Goal: Task Accomplishment & Management: Complete application form

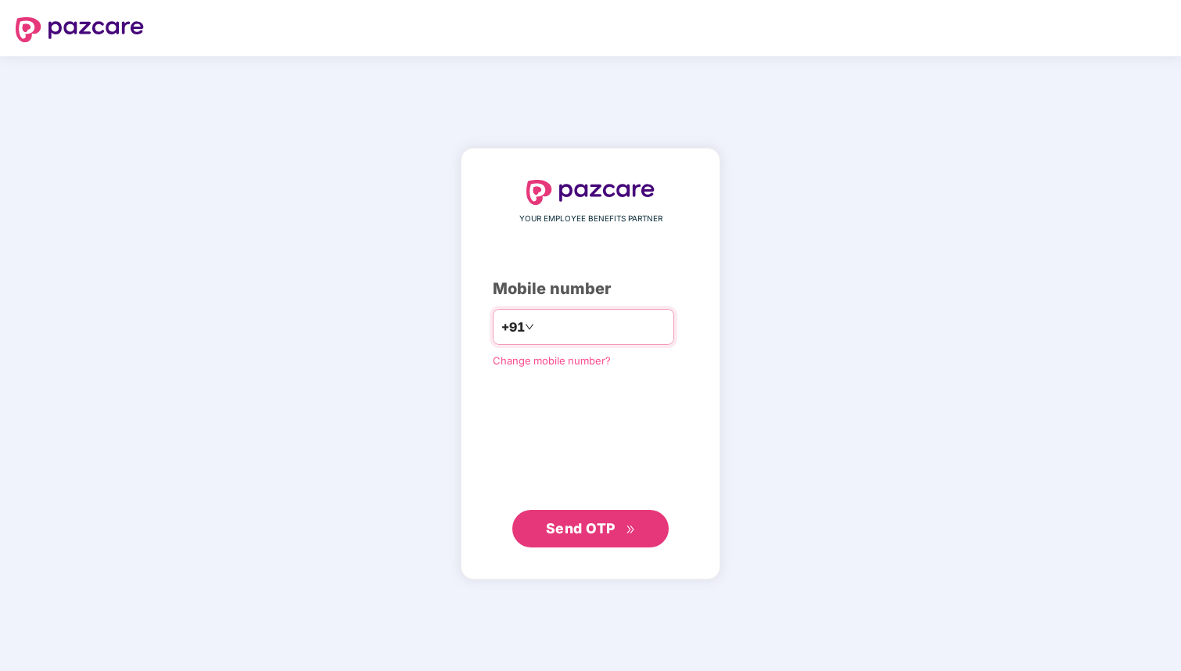
type input "**********"
click at [591, 528] on span "Send OTP" at bounding box center [581, 528] width 70 height 16
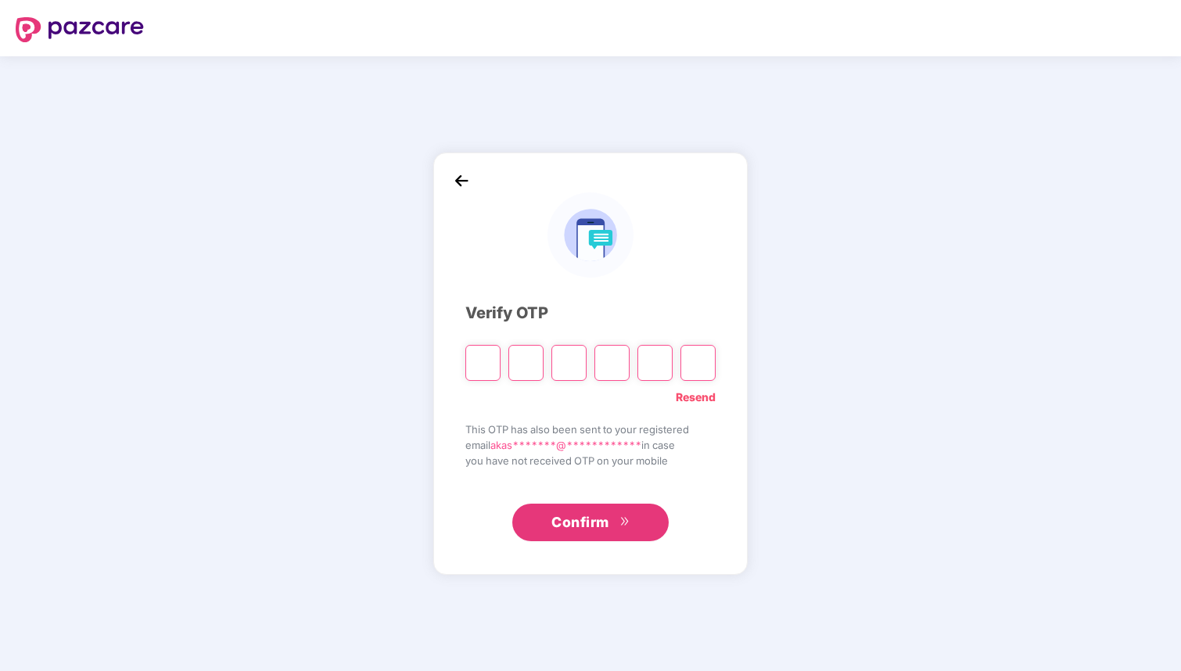
type input "*"
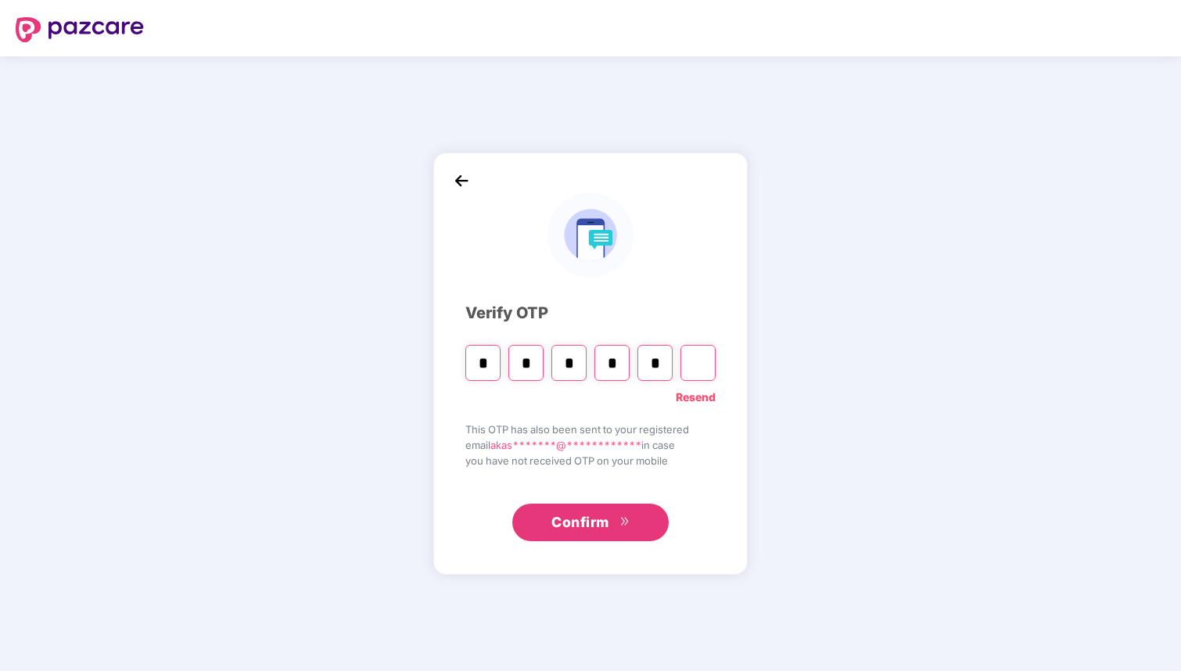
type input "*"
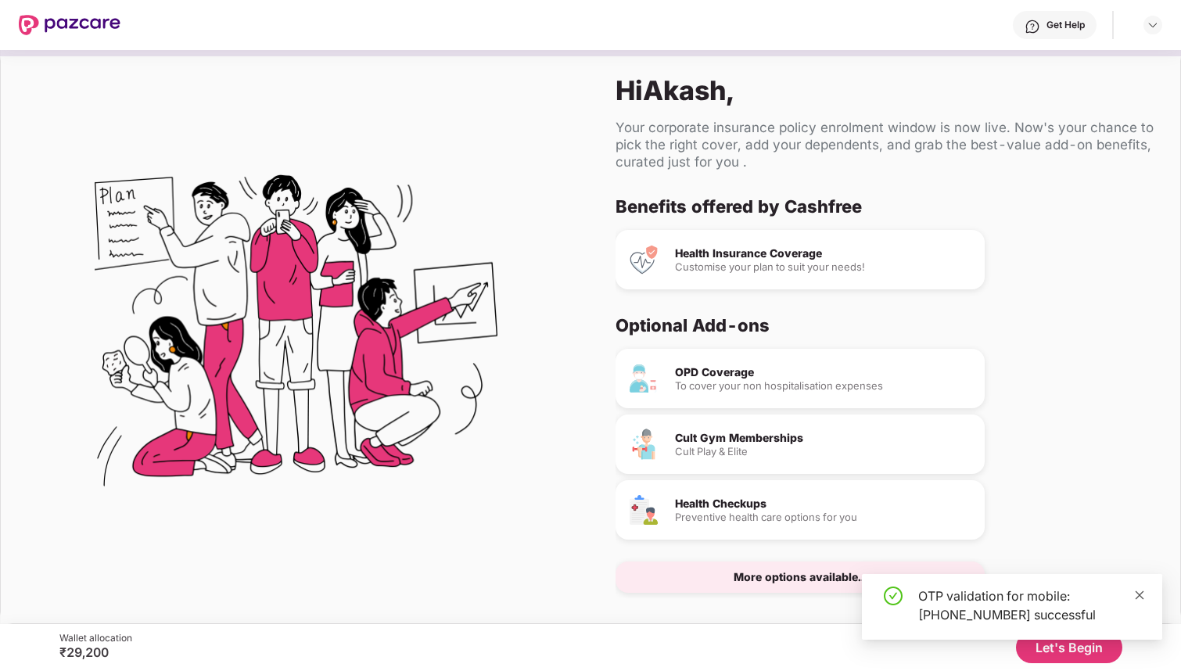
click at [1134, 595] on icon "close" at bounding box center [1139, 594] width 11 height 11
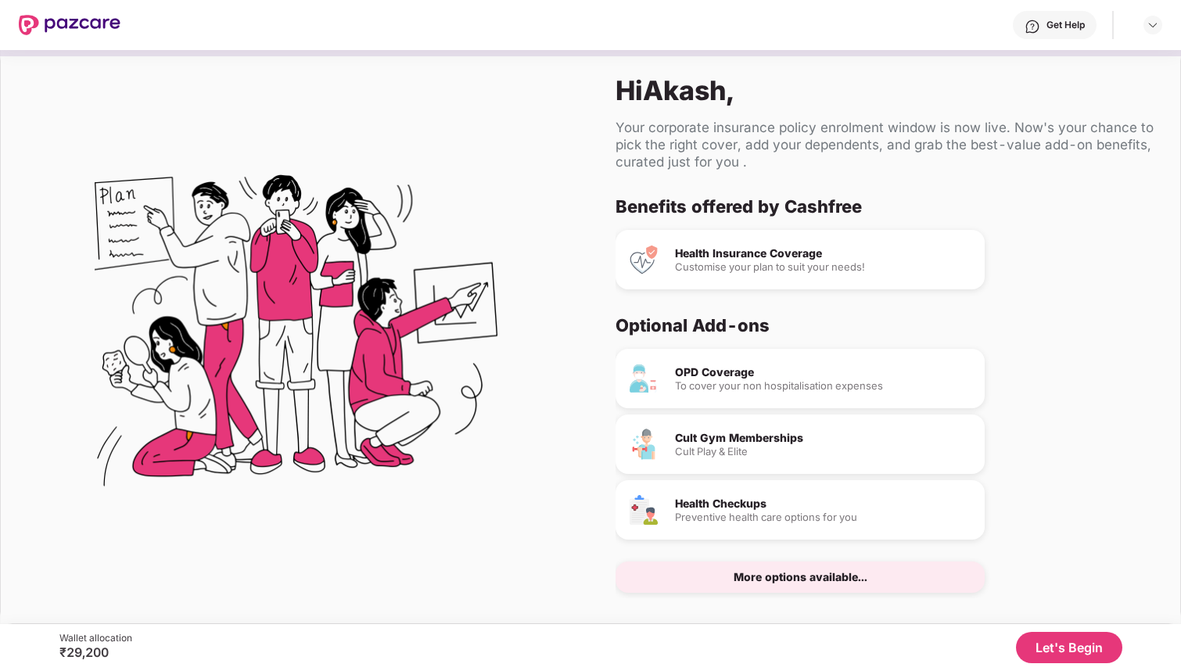
scroll to position [20, 0]
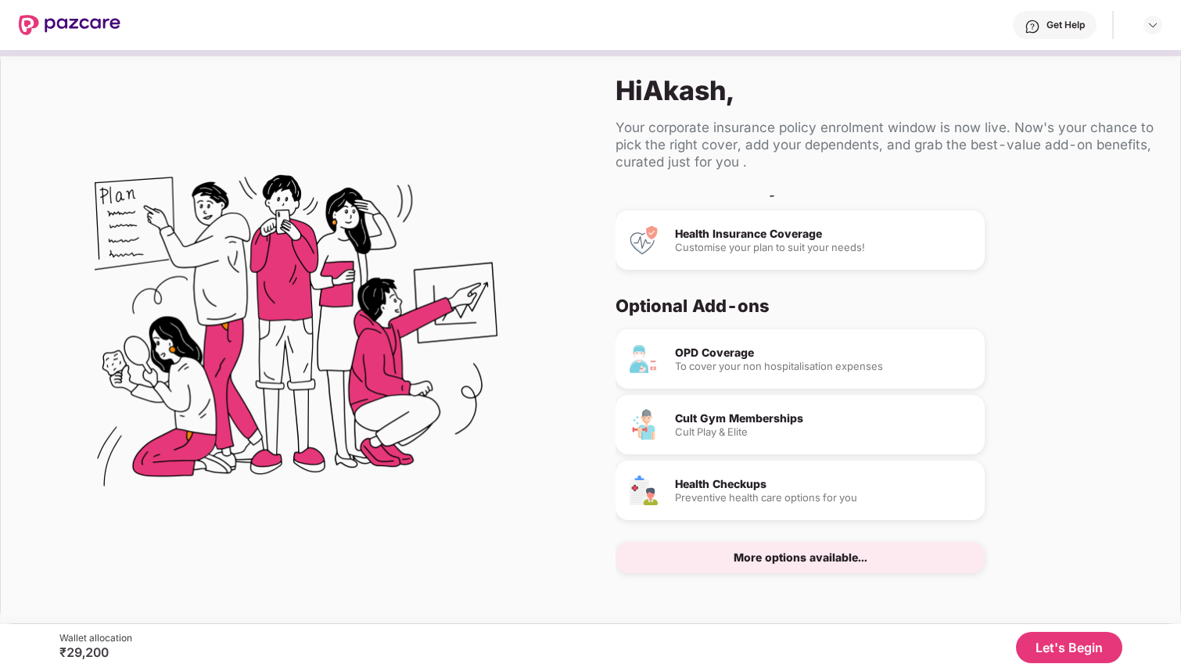
click at [1062, 646] on button "Let's Begin" at bounding box center [1069, 647] width 106 height 31
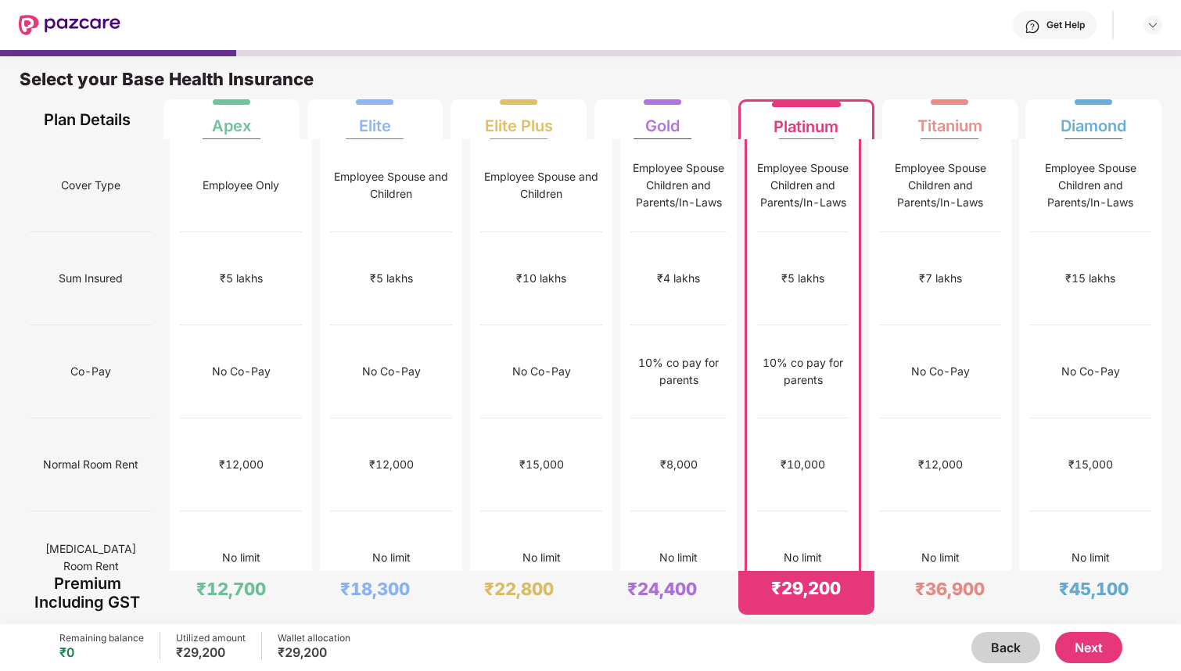
click at [1089, 644] on button "Next" at bounding box center [1088, 647] width 67 height 31
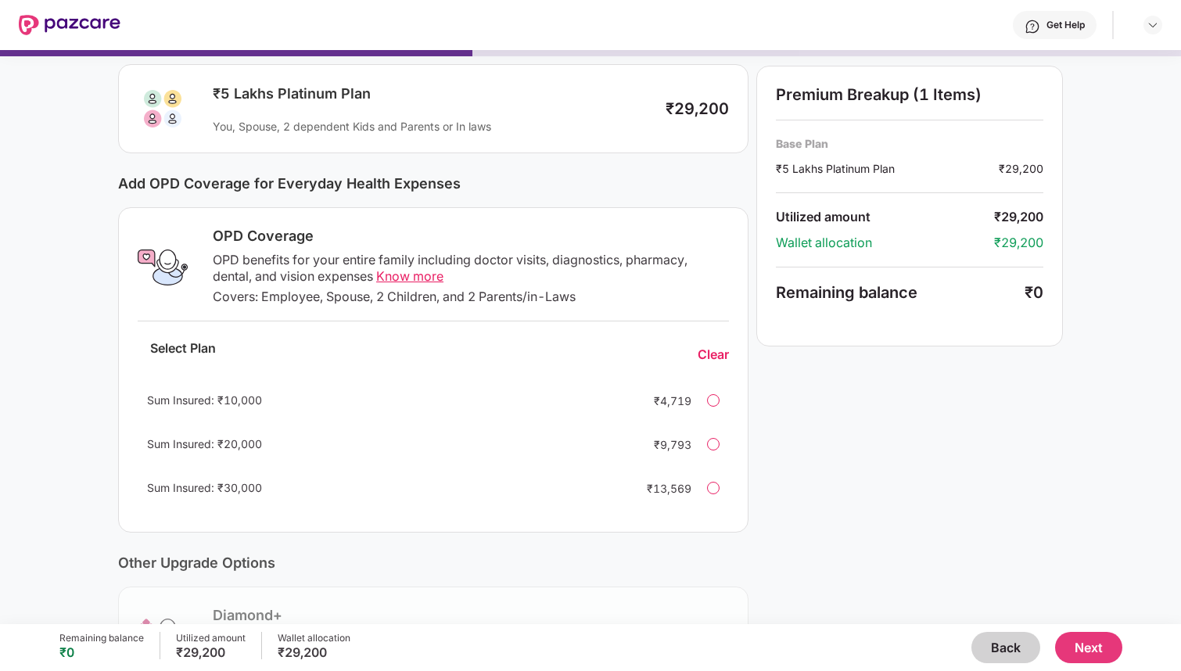
scroll to position [288, 0]
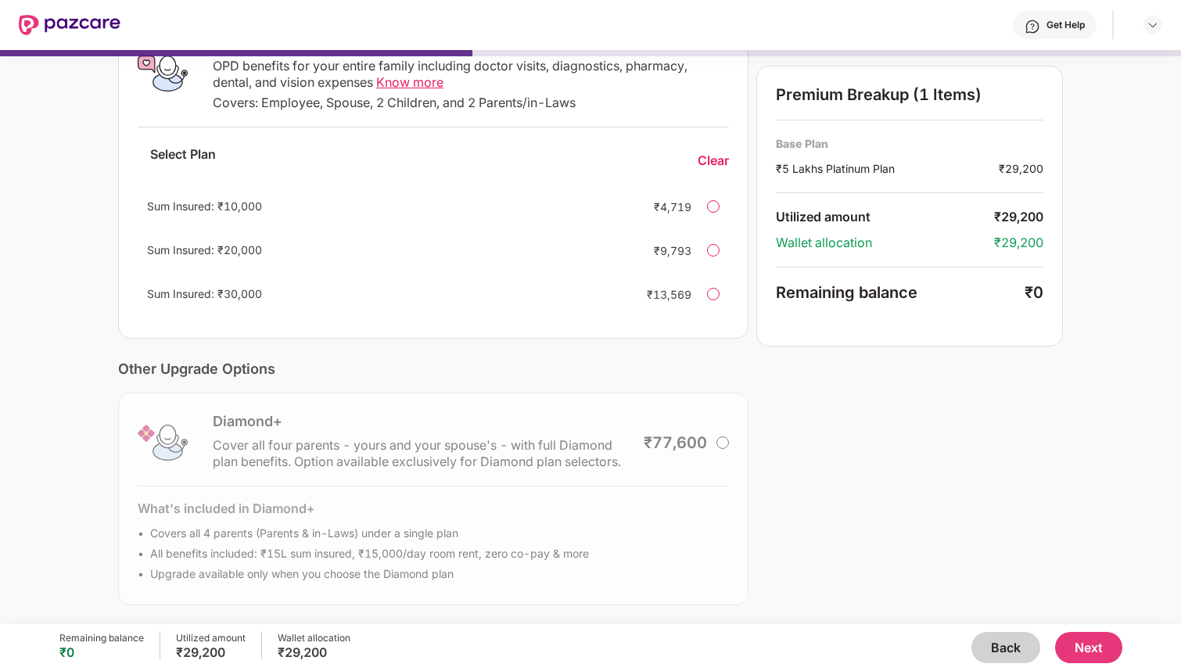
click at [1084, 647] on button "Next" at bounding box center [1088, 647] width 67 height 31
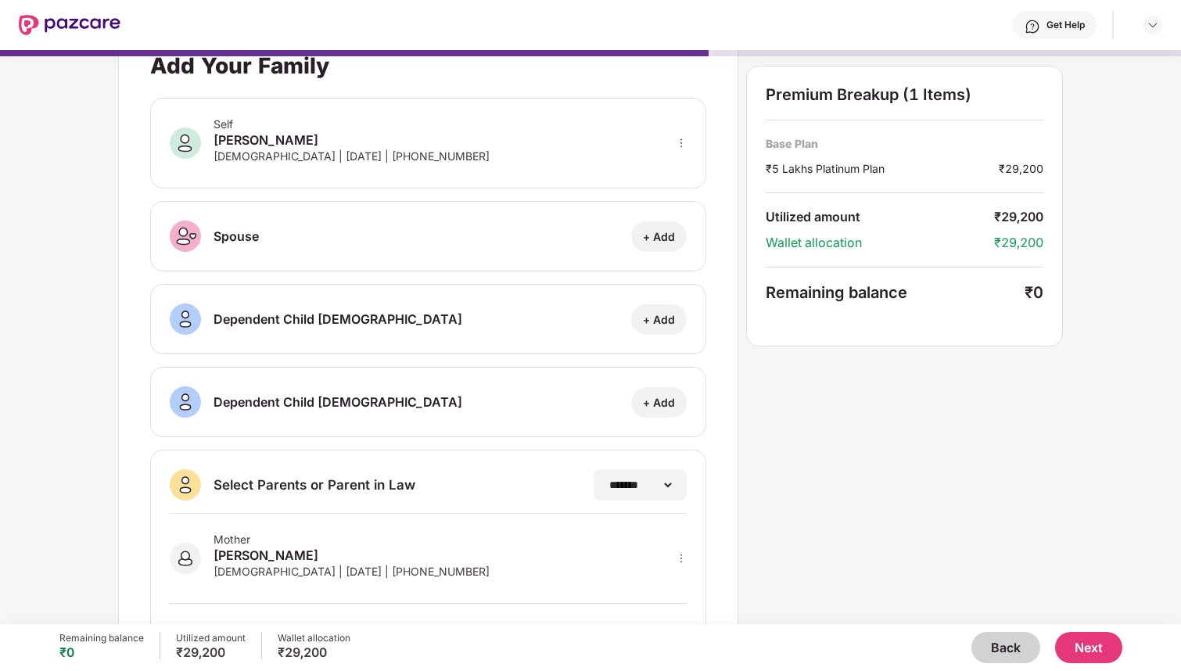
scroll to position [0, 0]
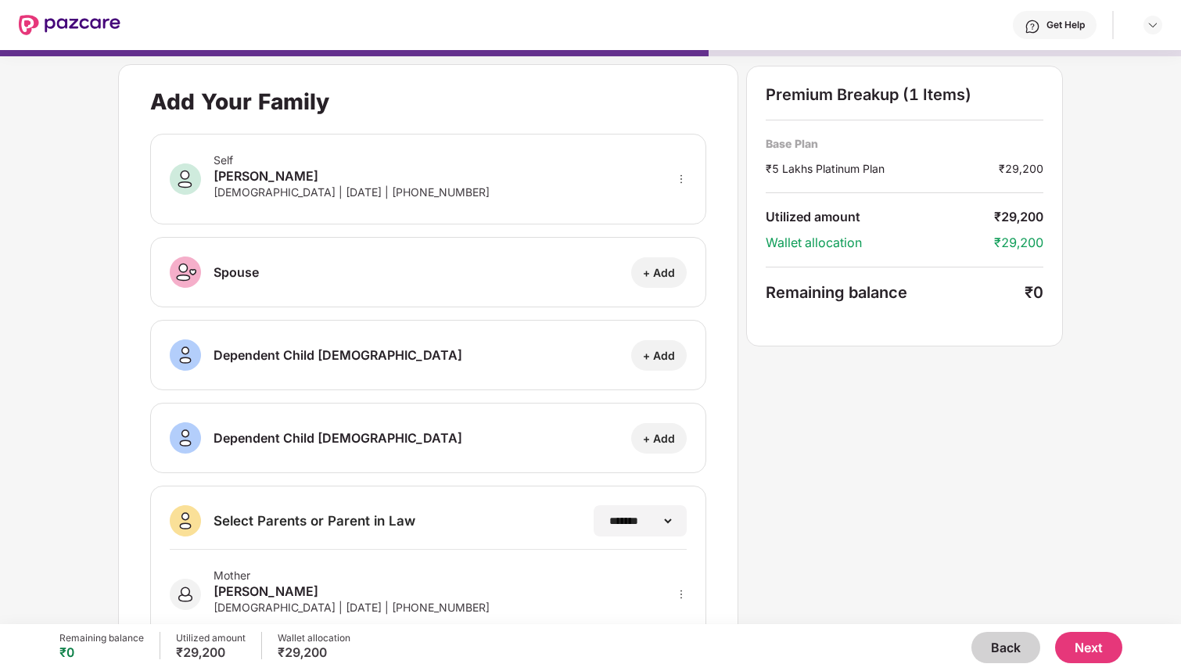
click at [1080, 653] on button "Next" at bounding box center [1088, 647] width 67 height 31
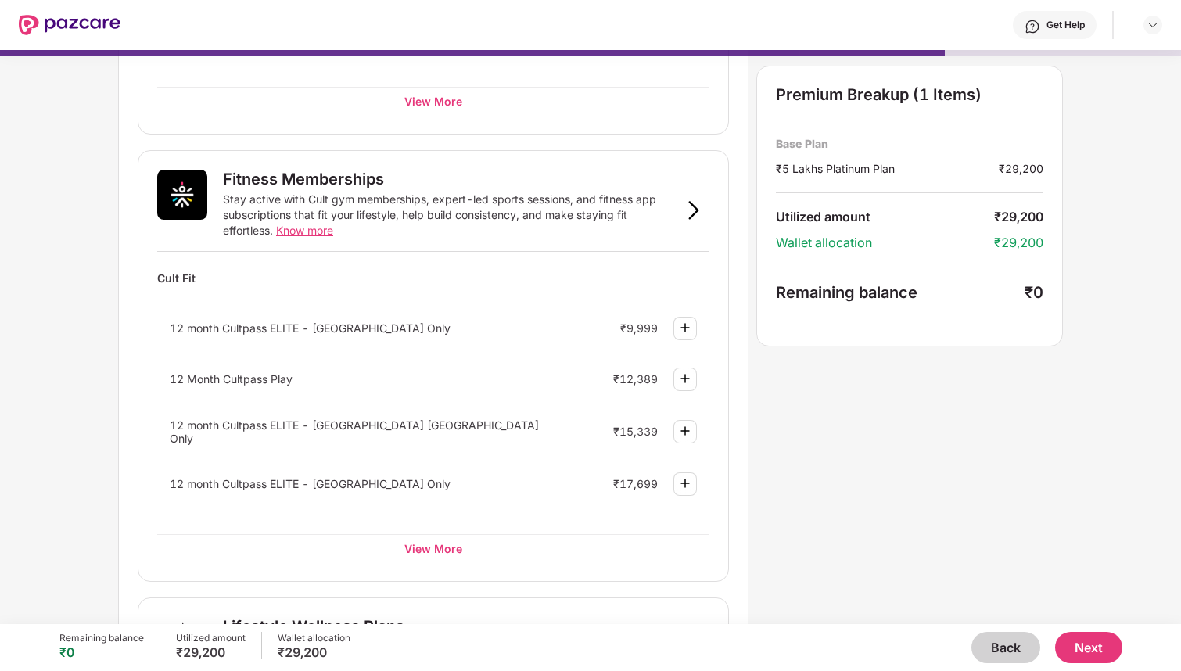
scroll to position [489, 0]
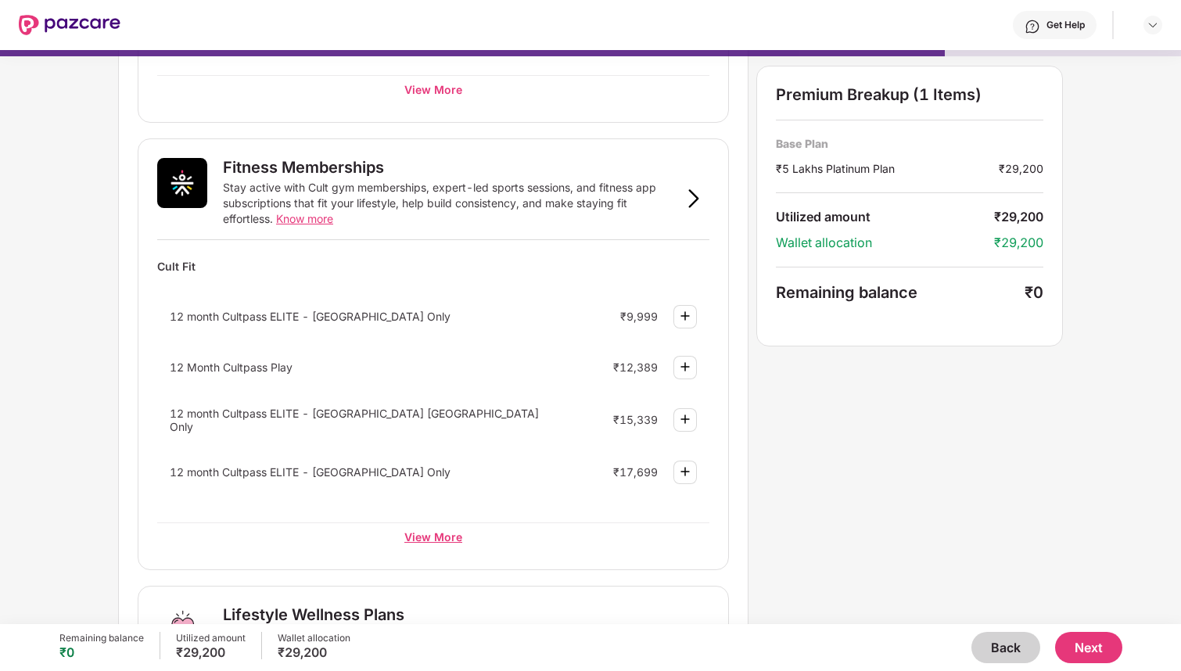
click at [452, 527] on div "View More" at bounding box center [433, 536] width 552 height 28
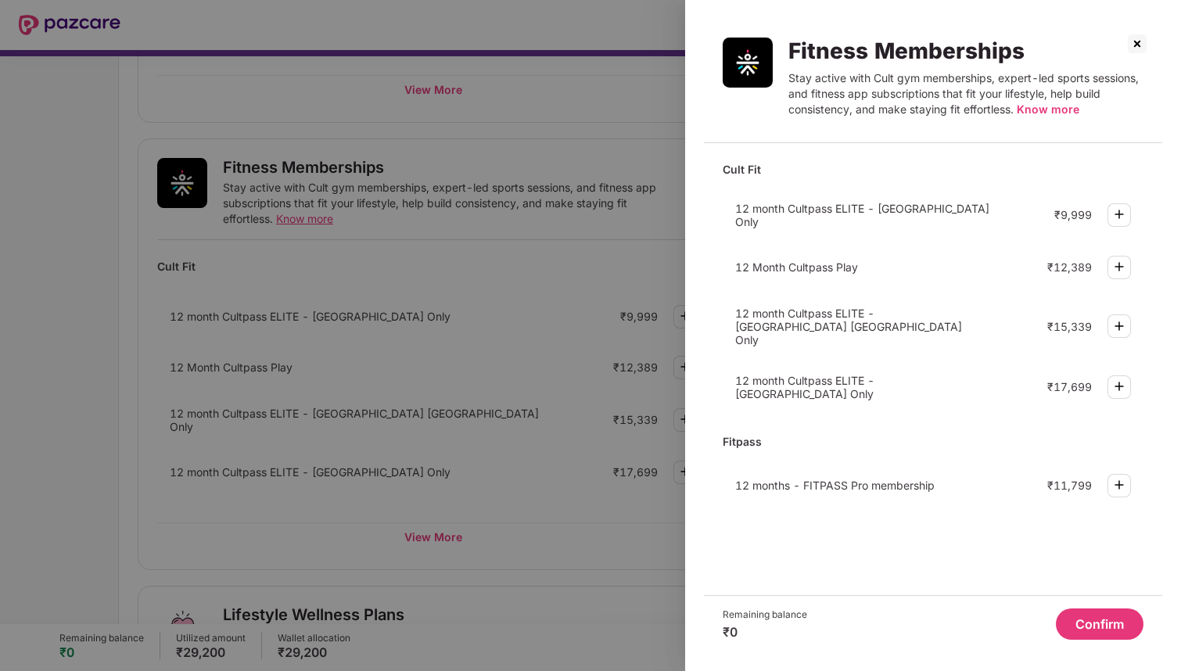
click at [1138, 45] on img at bounding box center [1136, 43] width 25 height 25
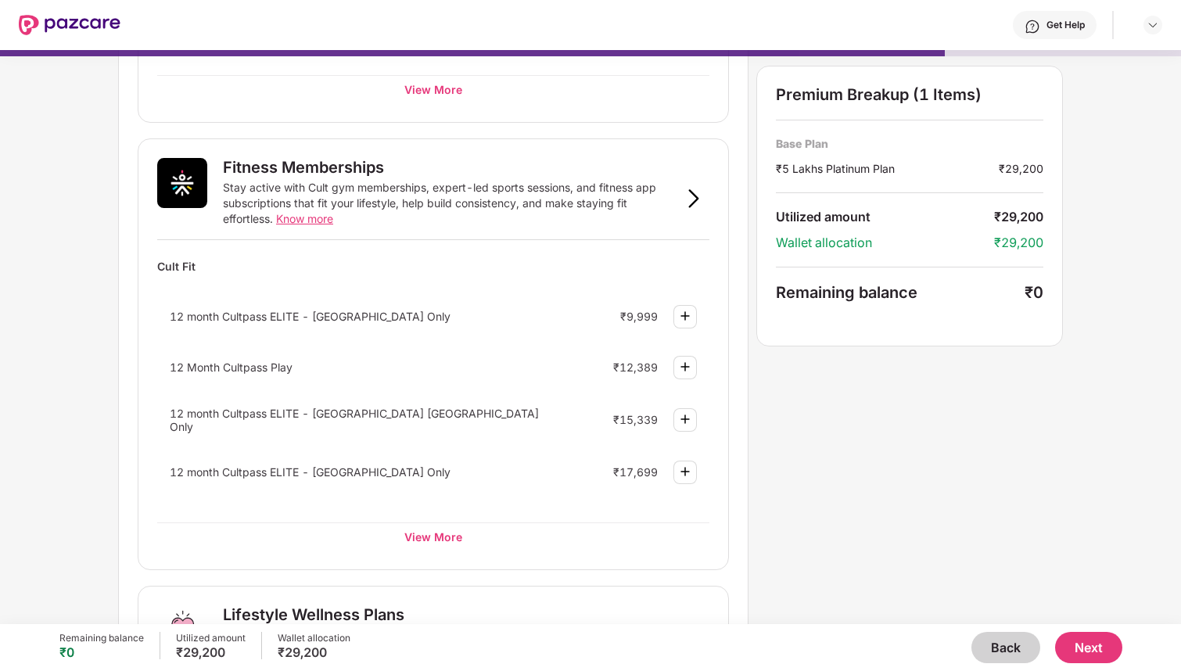
click at [1109, 650] on button "Next" at bounding box center [1088, 647] width 67 height 31
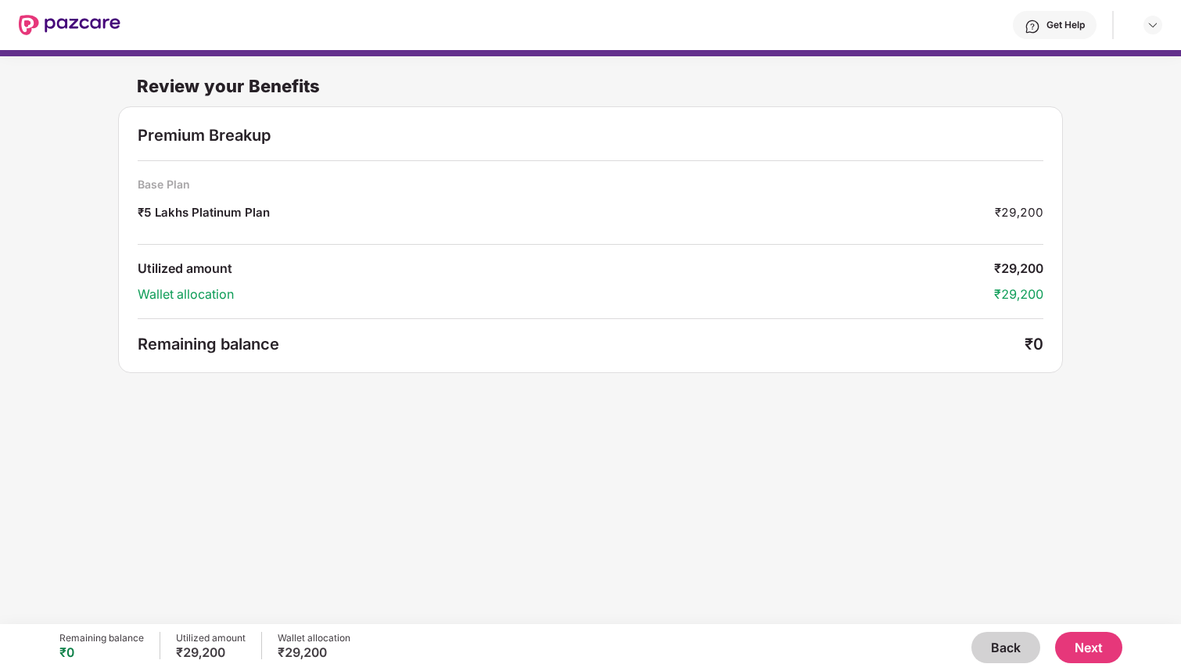
click at [1105, 654] on button "Next" at bounding box center [1088, 647] width 67 height 31
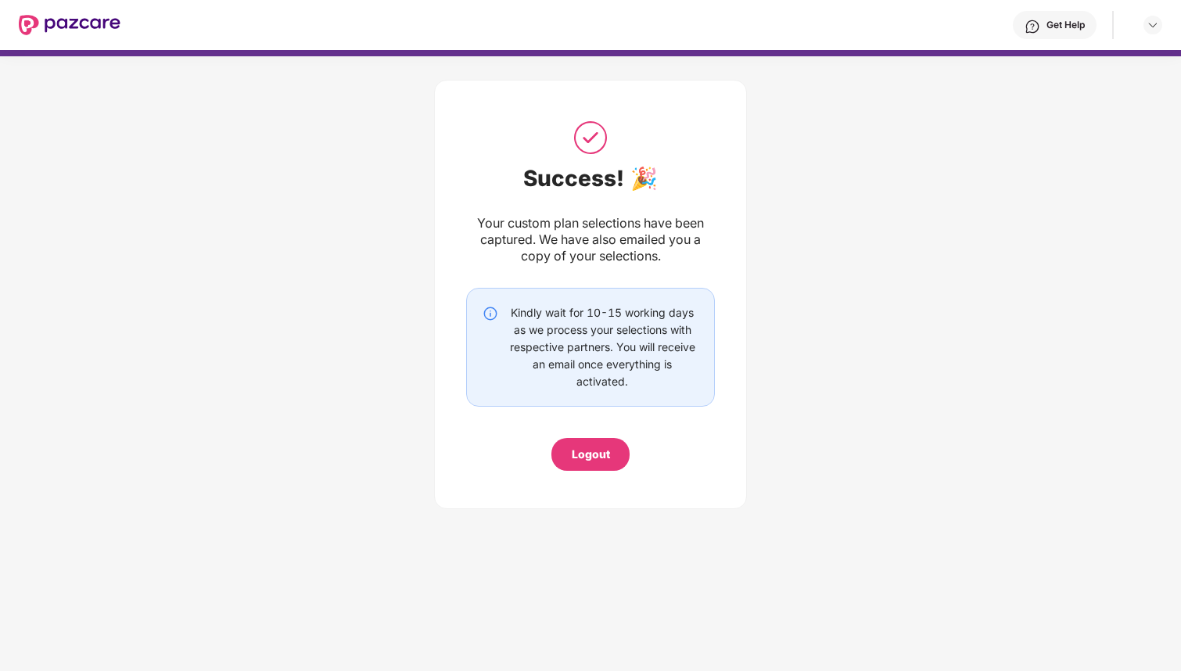
click at [593, 458] on div "Logout" at bounding box center [590, 454] width 38 height 17
